Goal: Task Accomplishment & Management: Manage account settings

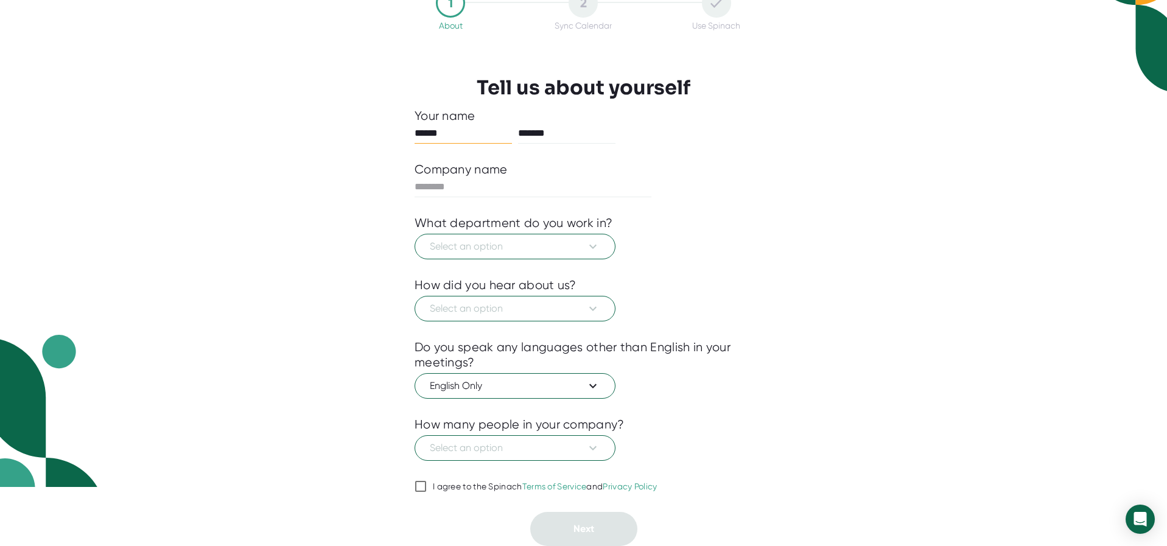
scroll to position [59, 0]
click at [486, 250] on span "Select an option" at bounding box center [515, 246] width 170 height 15
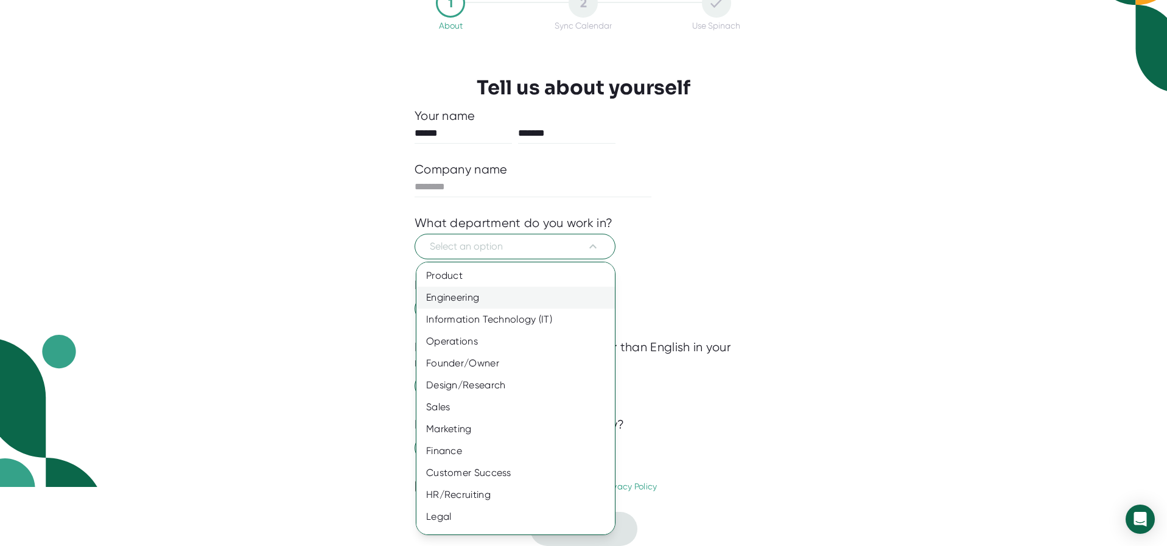
click at [468, 301] on div "Engineering" at bounding box center [515, 298] width 198 height 22
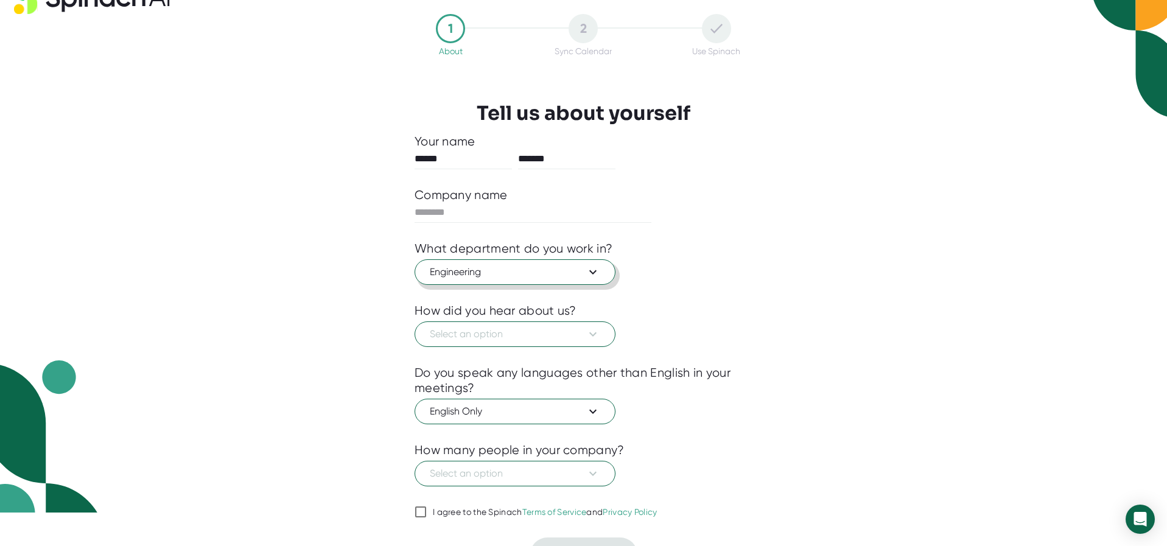
scroll to position [33, 0]
click at [478, 278] on span "Engineering" at bounding box center [515, 272] width 170 height 15
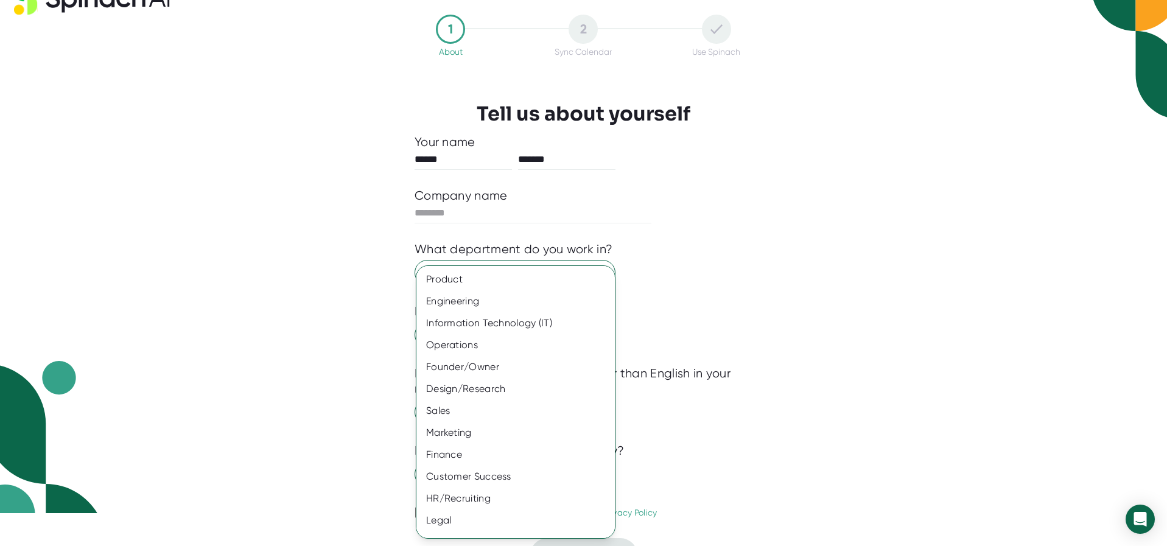
click at [352, 309] on div at bounding box center [583, 273] width 1167 height 546
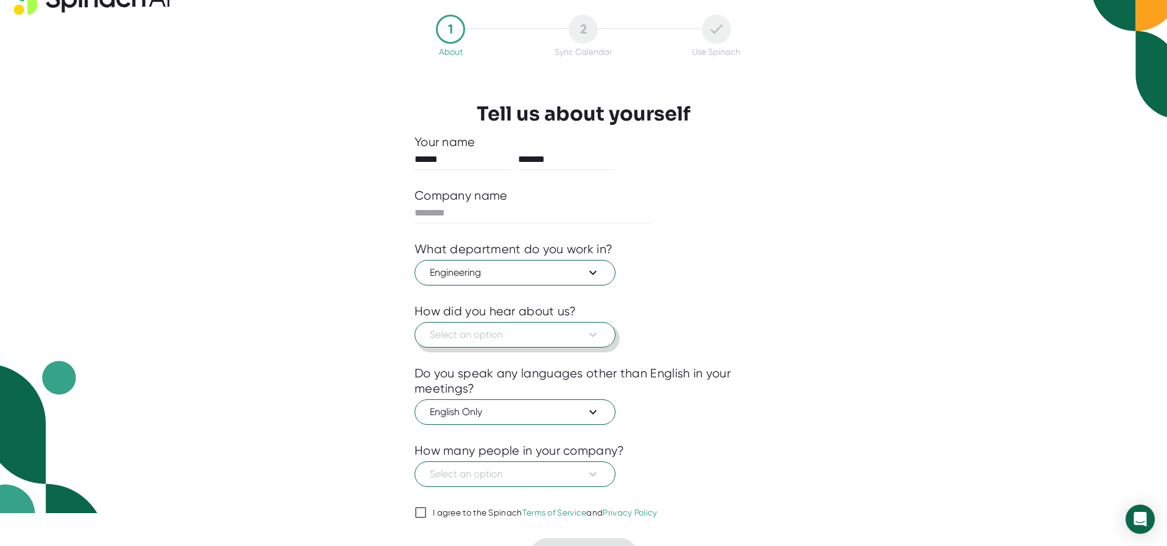
click at [515, 343] on button "Select an option" at bounding box center [514, 335] width 201 height 26
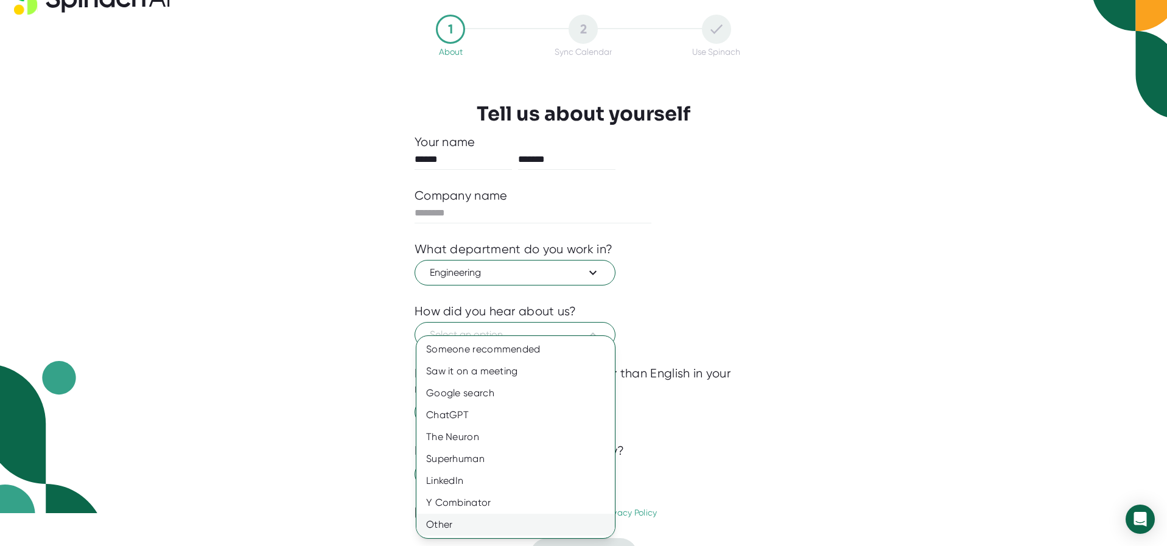
click at [469, 524] on div "Other" at bounding box center [515, 525] width 198 height 22
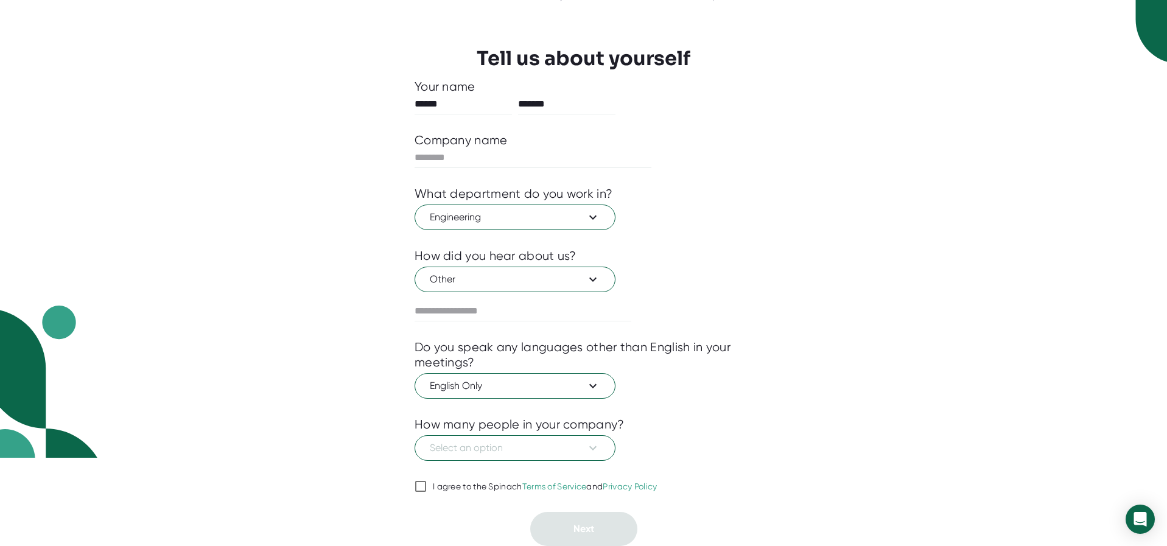
scroll to position [88, 0]
click at [460, 490] on div "I agree to the Spinach Terms of Service and Privacy Policy" at bounding box center [545, 486] width 225 height 11
click at [427, 490] on input "I agree to the Spinach Terms of Service and Privacy Policy" at bounding box center [420, 486] width 12 height 15
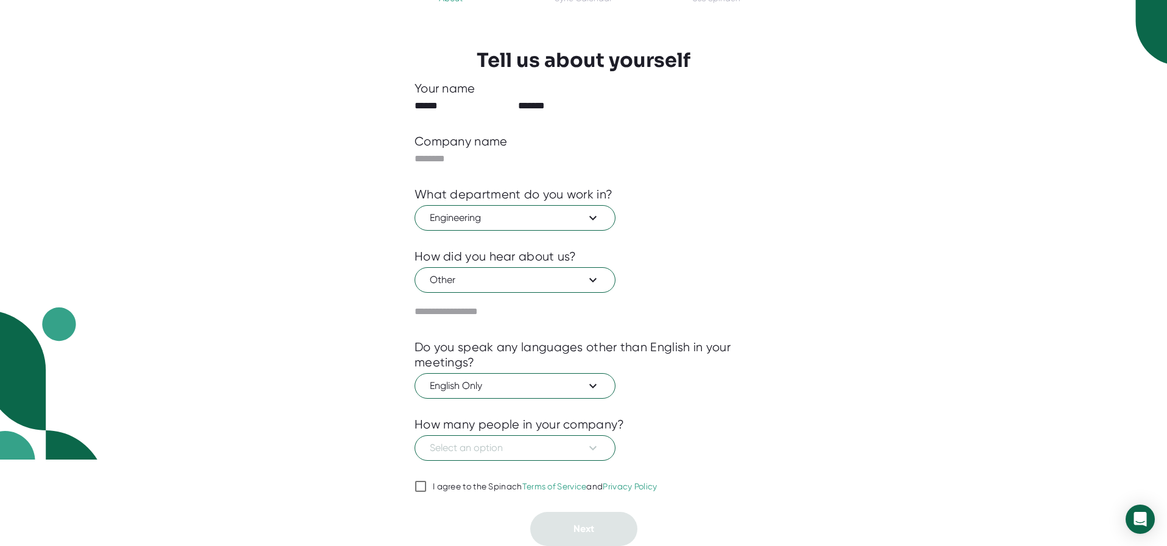
checkbox input "true"
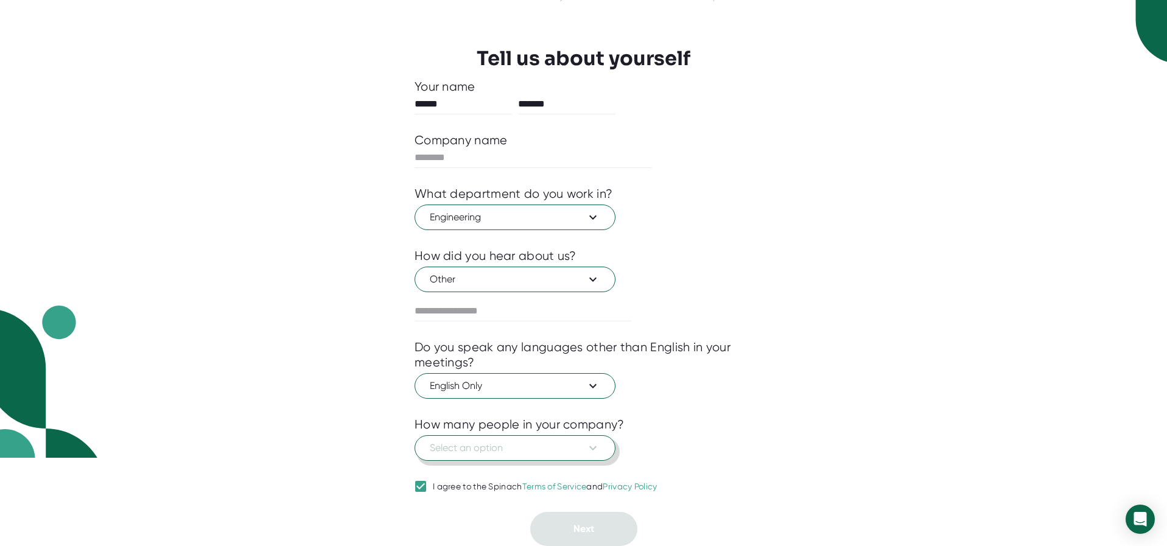
click at [483, 440] on button "Select an option" at bounding box center [514, 448] width 201 height 26
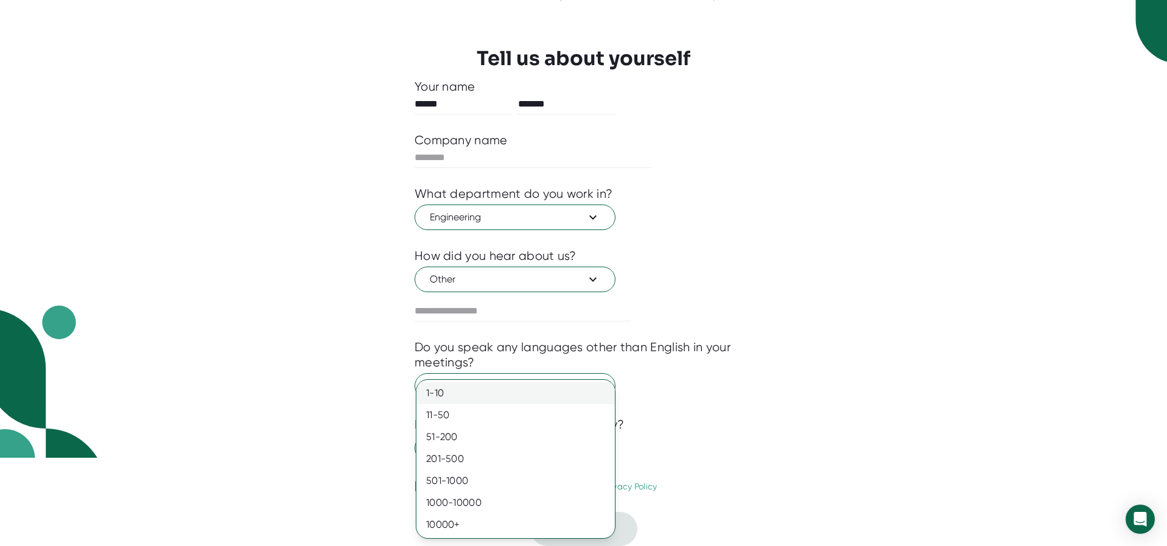
click at [456, 397] on div "1-10" at bounding box center [515, 393] width 198 height 22
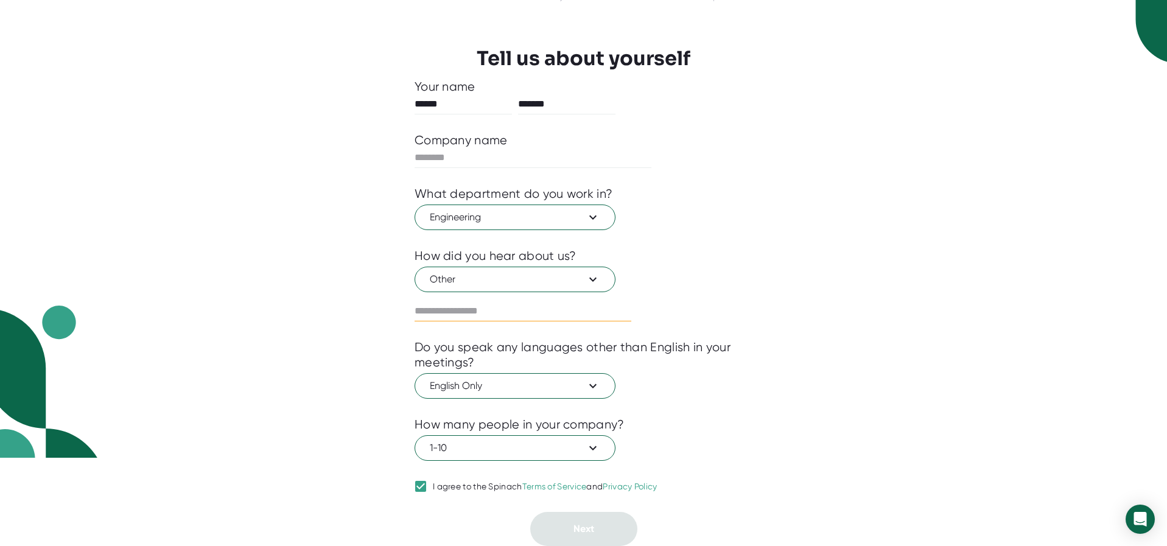
click at [467, 313] on input "text" at bounding box center [522, 310] width 217 height 19
type input "**********"
click at [768, 402] on div "**********" at bounding box center [583, 252] width 399 height 587
type input "********"
click at [581, 523] on span "Next" at bounding box center [583, 529] width 21 height 12
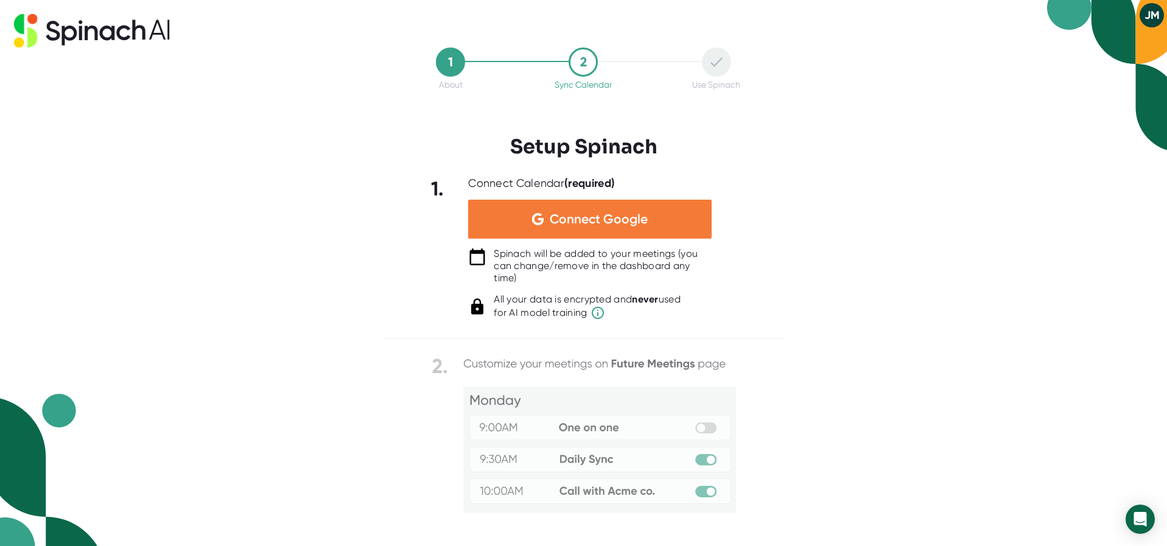
scroll to position [0, 0]
click at [562, 215] on span "Connect Google" at bounding box center [599, 219] width 98 height 12
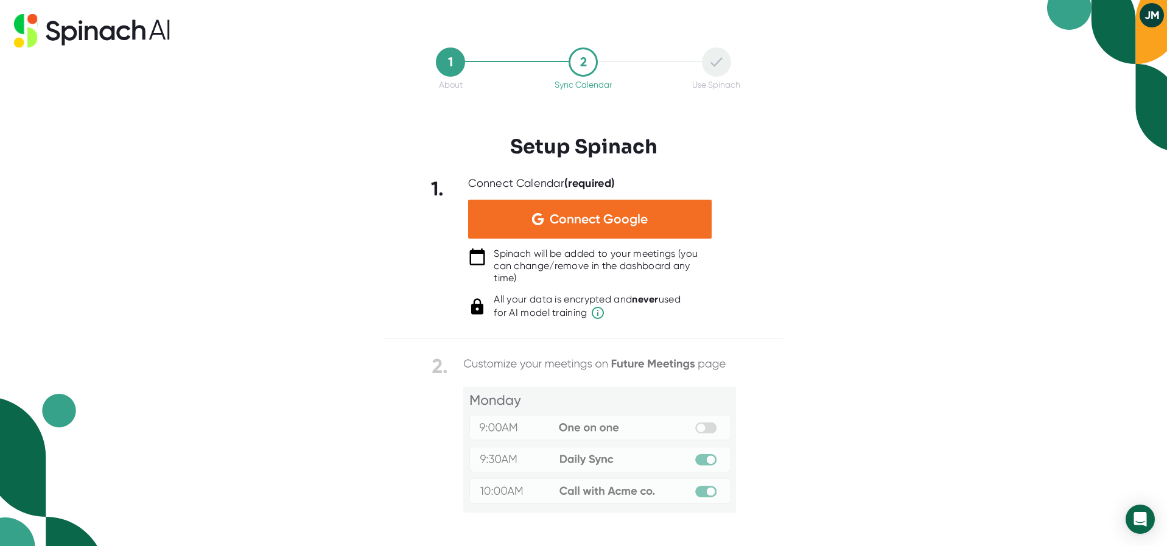
drag, startPoint x: 668, startPoint y: 282, endPoint x: 622, endPoint y: 299, distance: 49.3
click at [664, 283] on div "Spinach will be added to your meetings (you can change/remove in the dashboard …" at bounding box center [603, 266] width 218 height 37
drag, startPoint x: 569, startPoint y: 316, endPoint x: 554, endPoint y: 371, distance: 56.7
click at [569, 317] on span "for AI model training" at bounding box center [587, 313] width 187 height 15
click at [547, 395] on img at bounding box center [584, 478] width 304 height 248
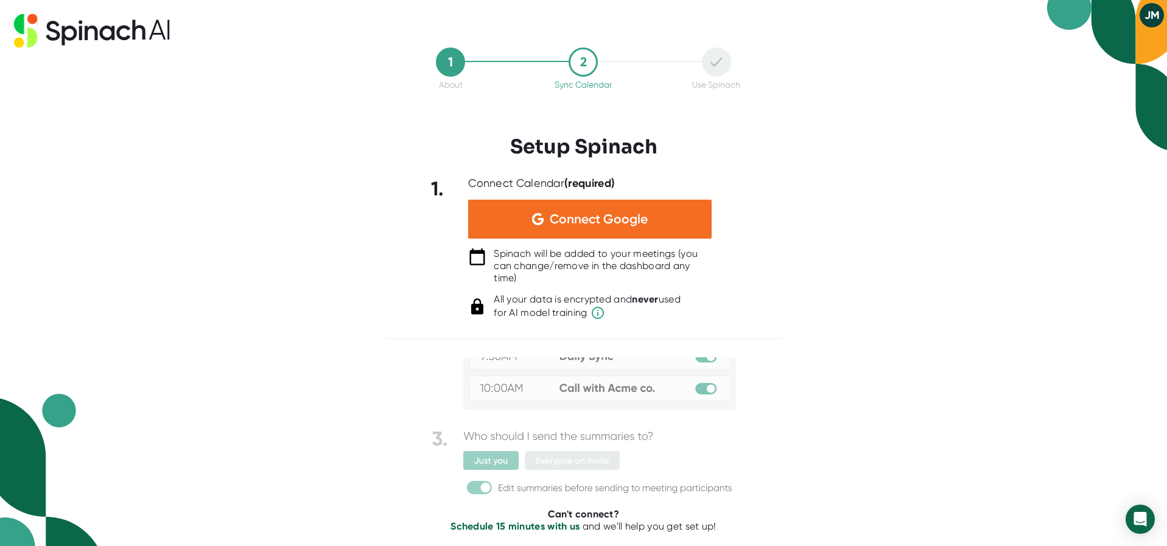
drag, startPoint x: 727, startPoint y: 62, endPoint x: 666, endPoint y: 93, distance: 67.8
click at [727, 62] on div at bounding box center [716, 61] width 29 height 29
click at [87, 32] on icon at bounding box center [91, 33] width 13 height 15
